Goal: Download file/media

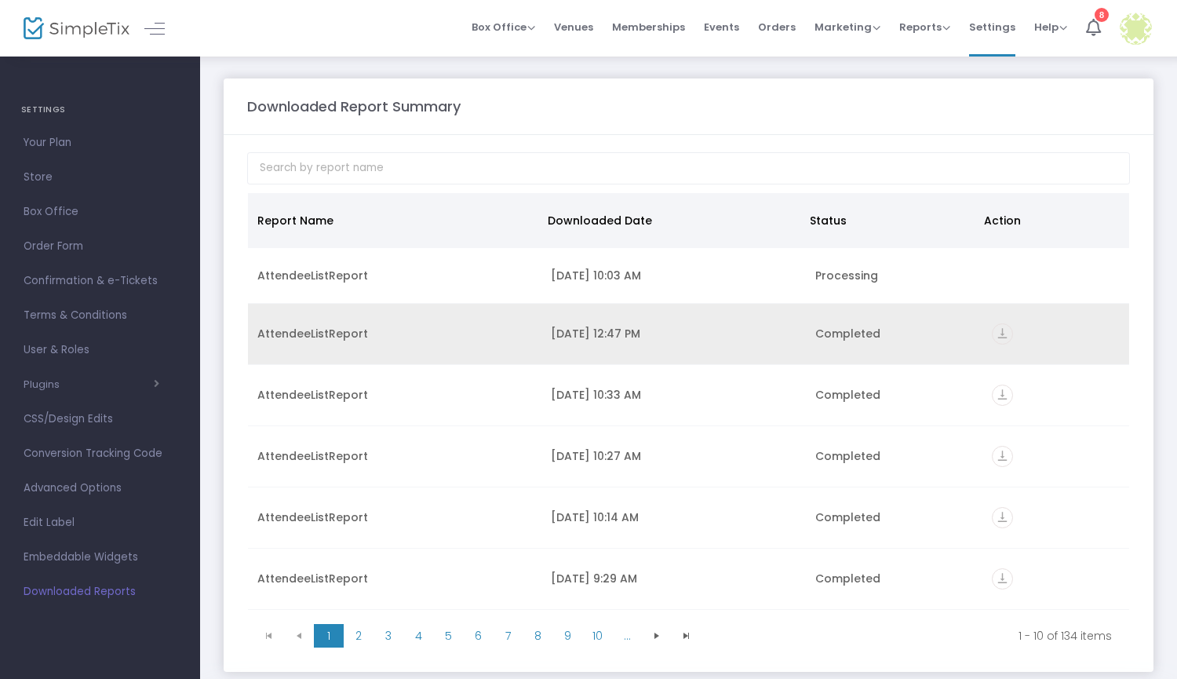
click at [995, 343] on icon "vertical_align_bottom" at bounding box center [1002, 333] width 21 height 21
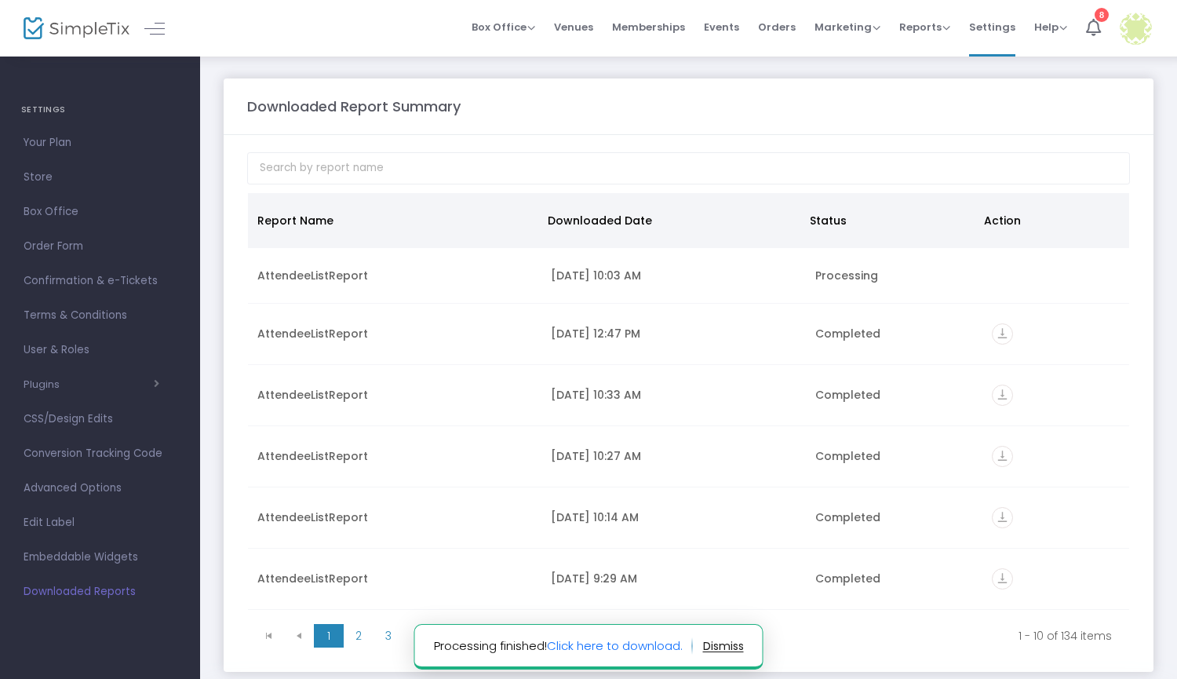
click at [84, 34] on img at bounding box center [77, 28] width 106 height 23
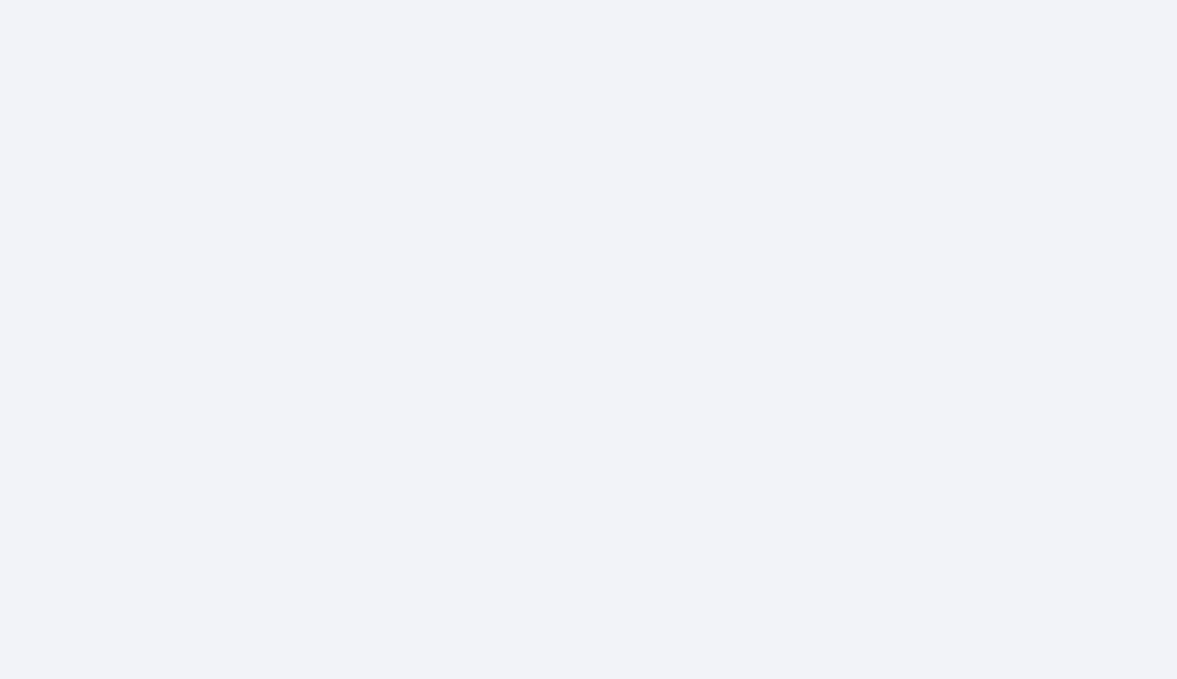
scroll to position [68, 0]
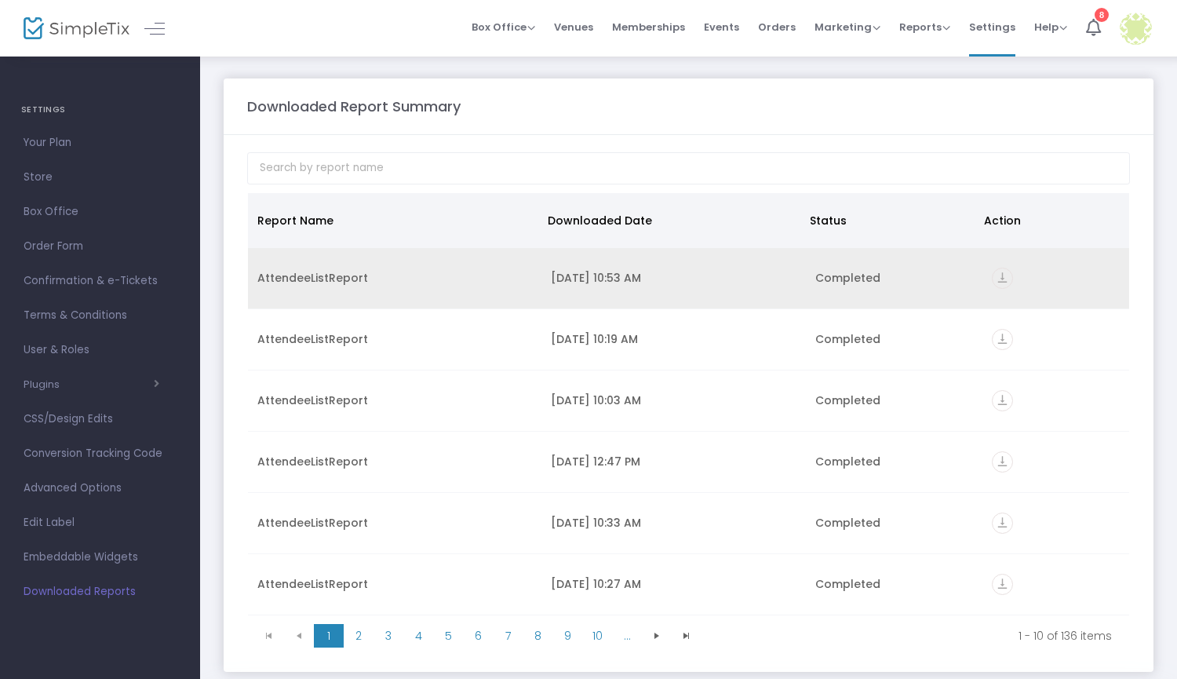
click at [993, 276] on icon "vertical_align_bottom" at bounding box center [1002, 278] width 21 height 21
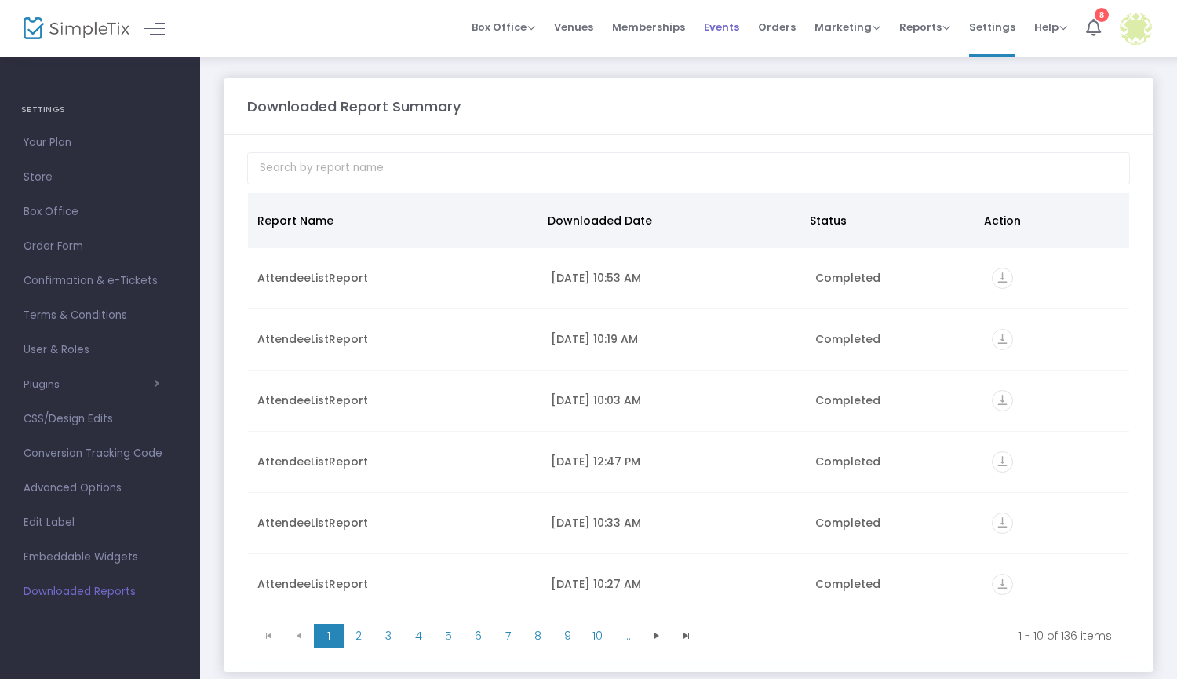
click at [707, 2] on li "Events" at bounding box center [722, 28] width 54 height 57
click at [78, 24] on img at bounding box center [77, 28] width 106 height 23
